Goal: Task Accomplishment & Management: Manage account settings

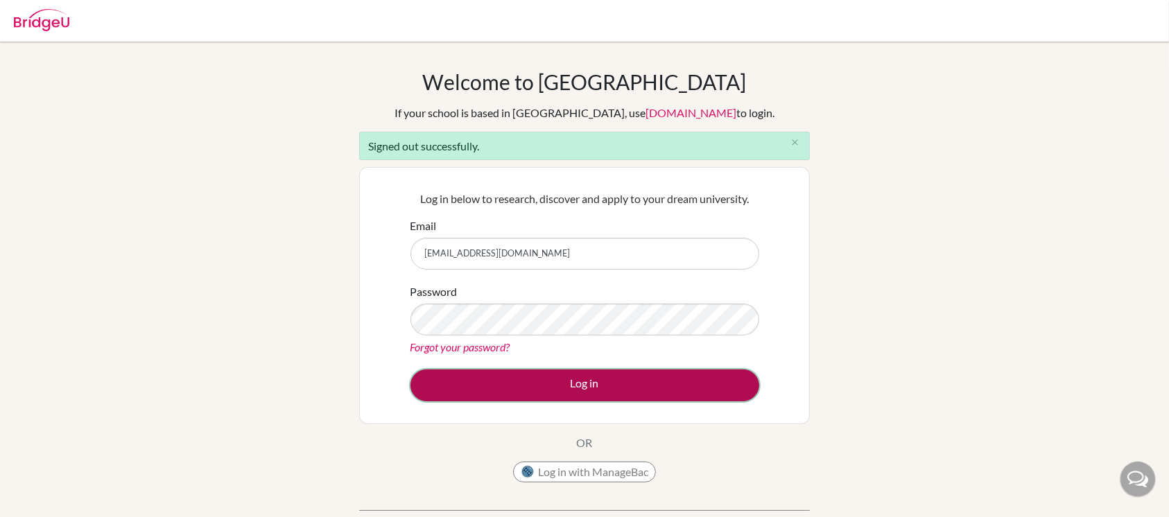
drag, startPoint x: 0, startPoint y: 0, endPoint x: 592, endPoint y: 383, distance: 705.3
click at [593, 383] on button "Log in" at bounding box center [584, 386] width 349 height 32
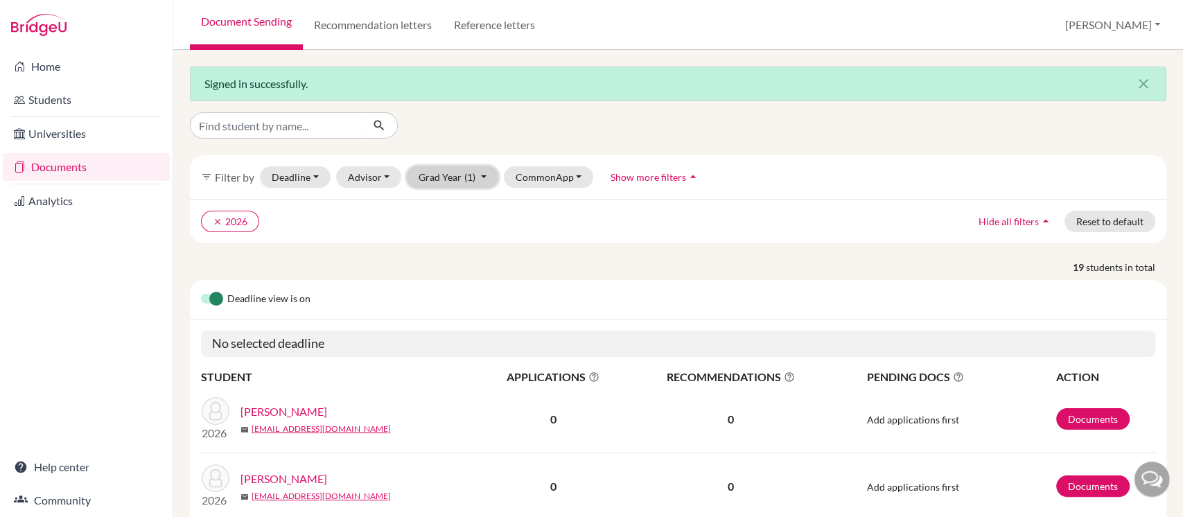
click at [449, 184] on button "Grad Year (1)" at bounding box center [453, 176] width 92 height 21
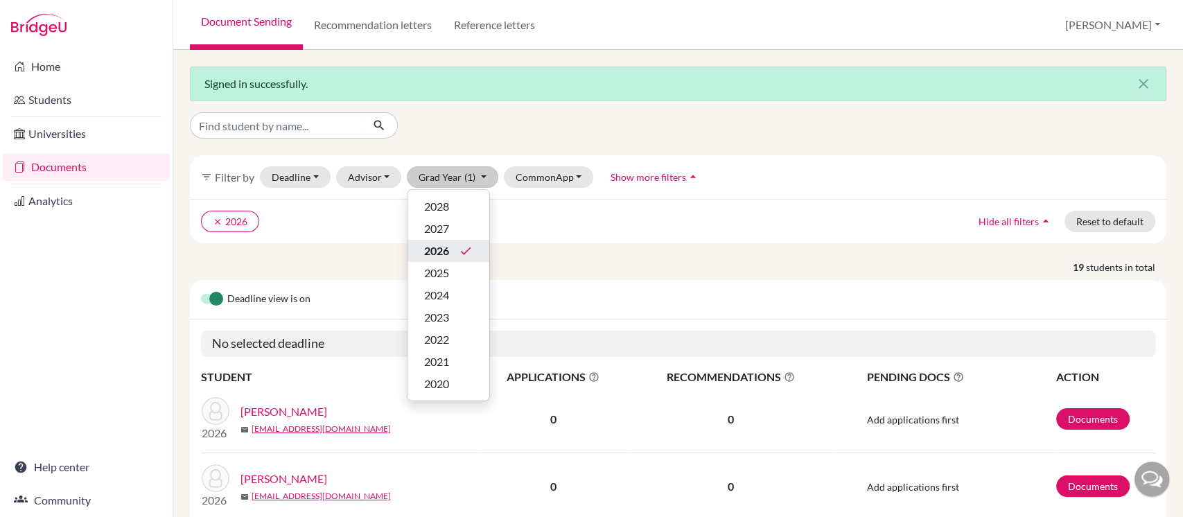
click at [449, 250] on div "2026 done" at bounding box center [448, 251] width 49 height 17
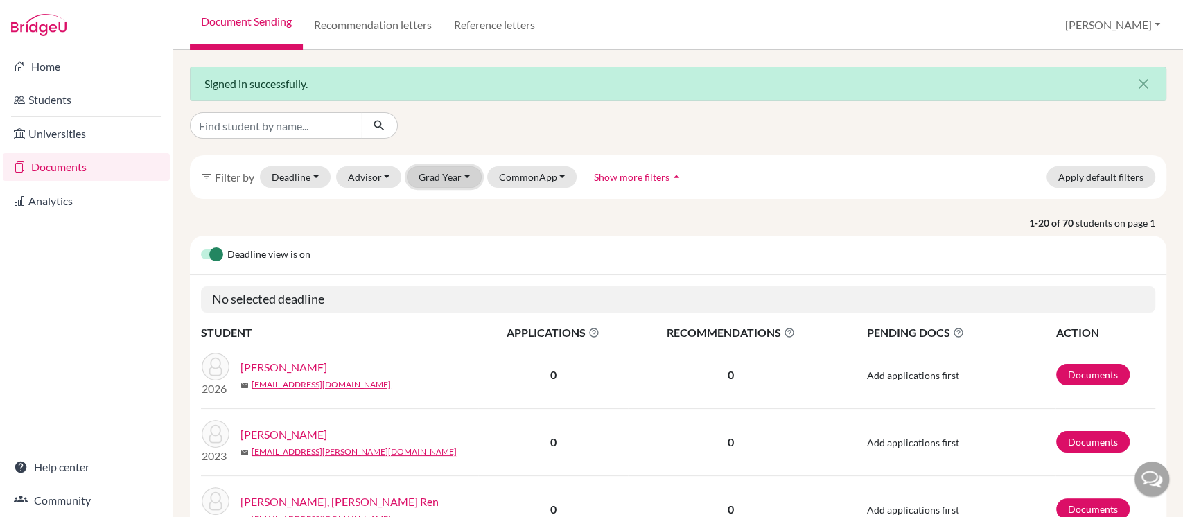
click at [463, 182] on button "Grad Year" at bounding box center [444, 176] width 75 height 21
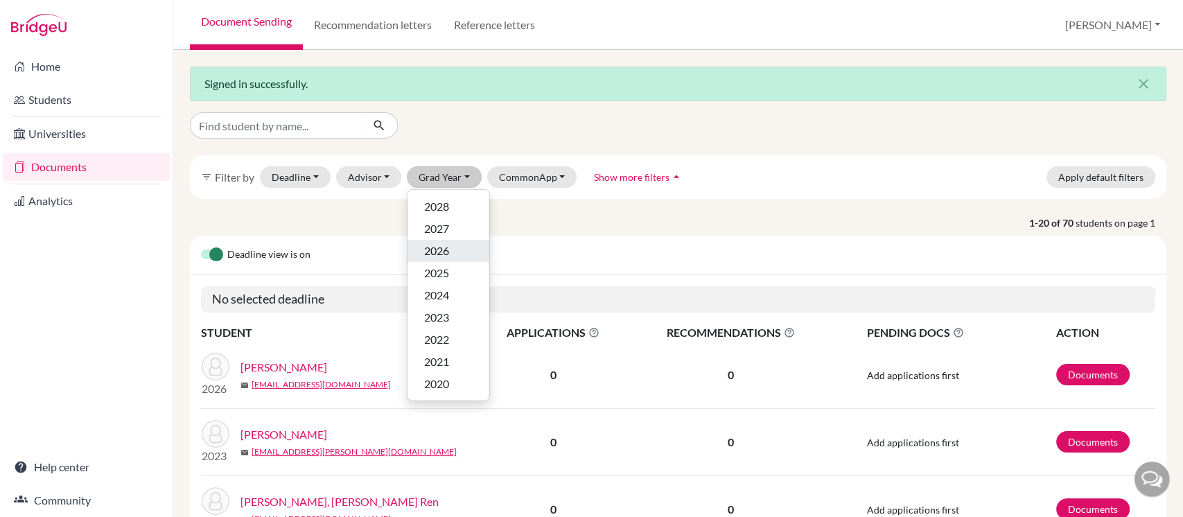
click at [454, 249] on div "2026" at bounding box center [448, 251] width 49 height 17
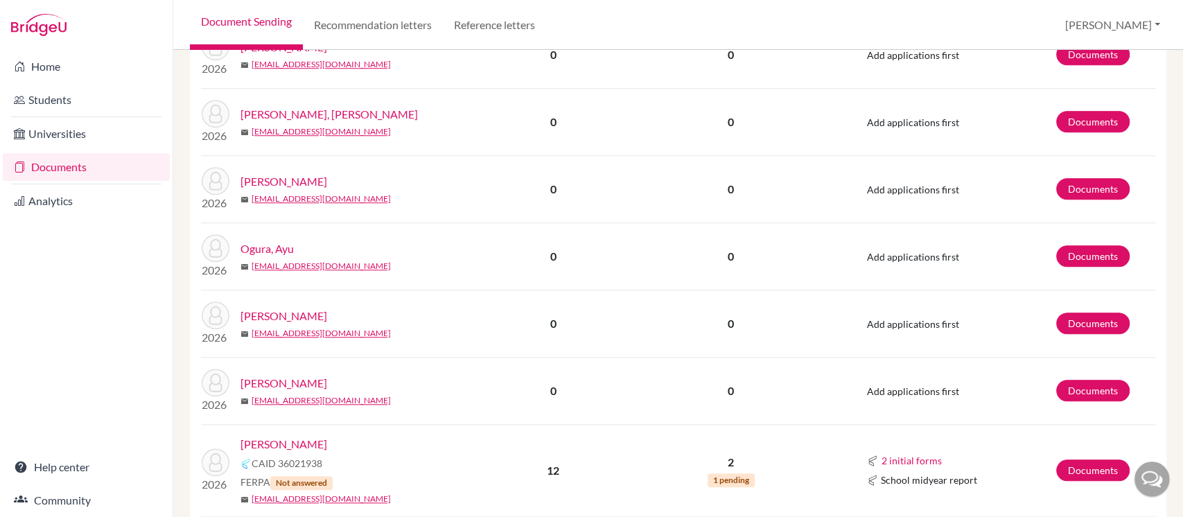
scroll to position [832, 0]
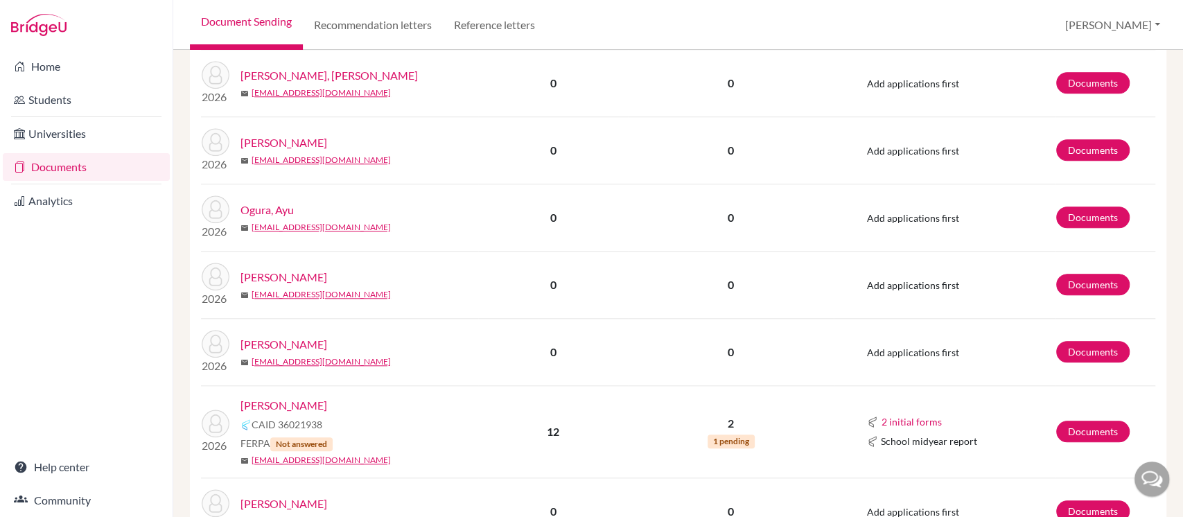
click at [289, 402] on link "[PERSON_NAME]" at bounding box center [284, 405] width 87 height 17
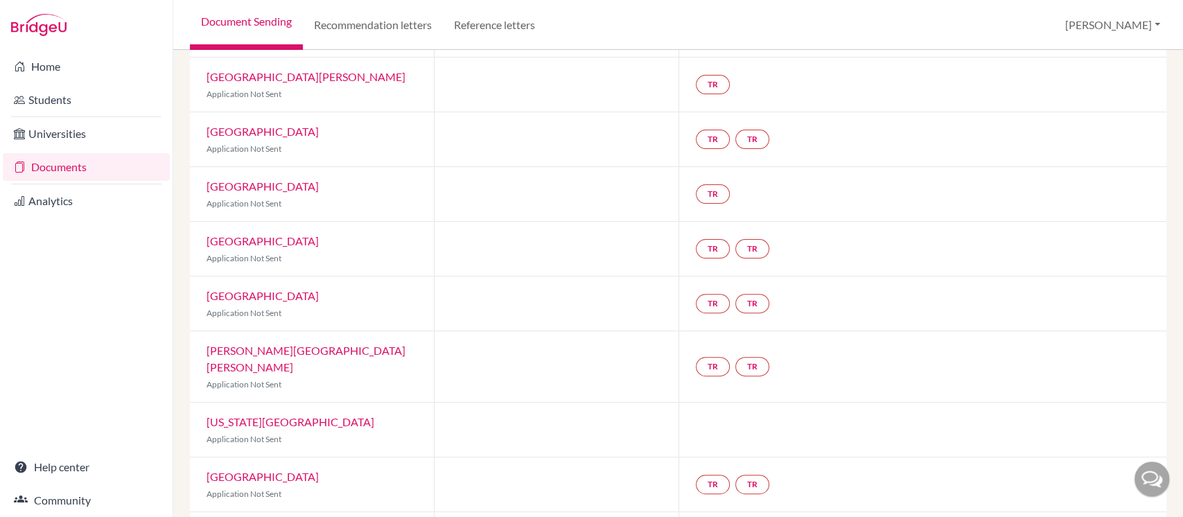
scroll to position [203, 0]
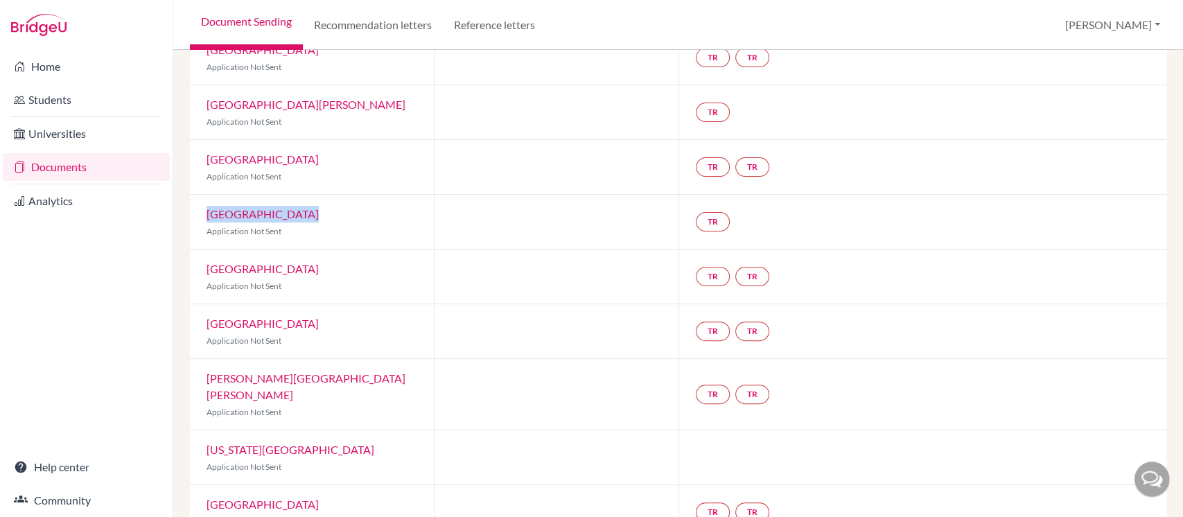
drag, startPoint x: 307, startPoint y: 220, endPoint x: 210, endPoint y: 214, distance: 97.2
click at [210, 214] on div "[GEOGRAPHIC_DATA] Application Not Sent" at bounding box center [312, 222] width 244 height 54
copy link "[GEOGRAPHIC_DATA]"
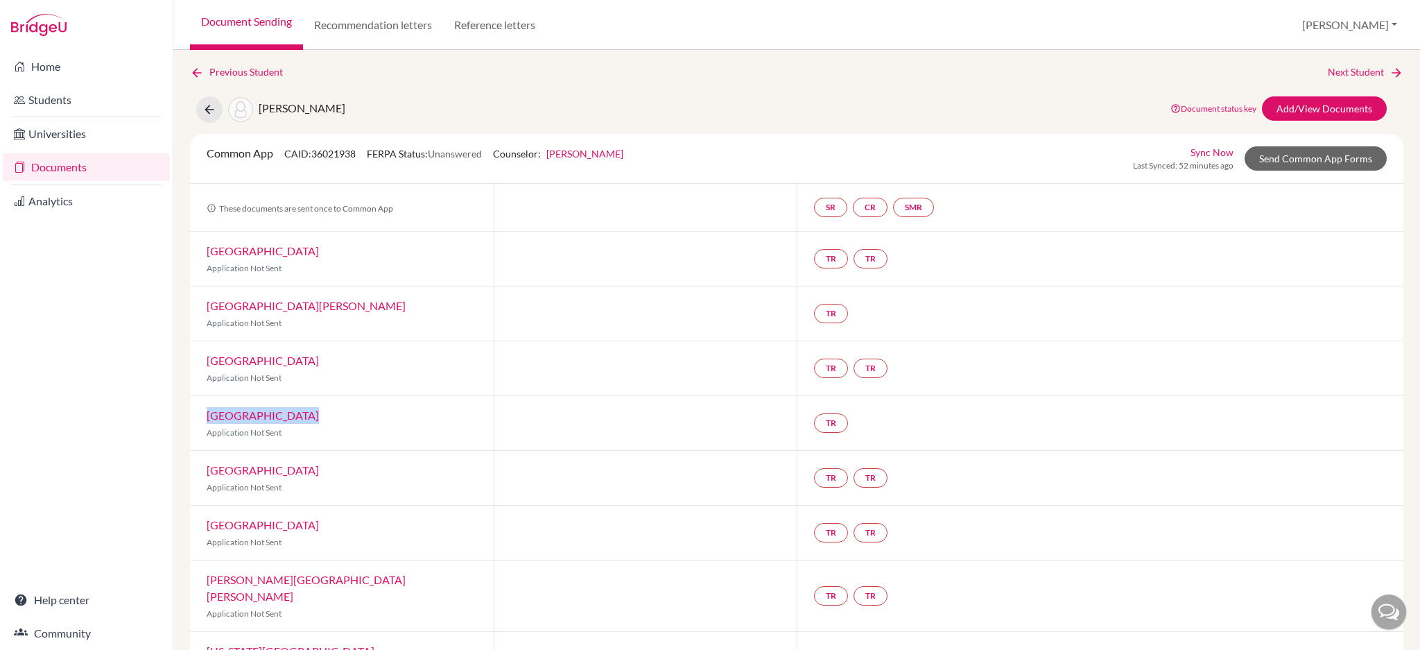
scroll to position [0, 0]
